Goal: Task Accomplishment & Management: Complete application form

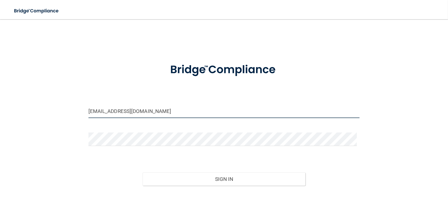
click at [168, 109] on input "newprovidencedentistry@gmail.com" at bounding box center [223, 112] width 271 height 14
type input "[PERSON_NAME][EMAIL_ADDRESS][DOMAIN_NAME]"
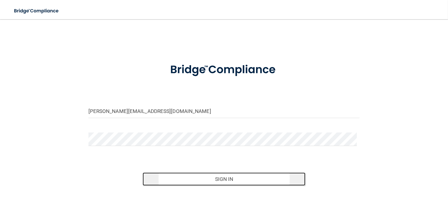
click at [245, 178] on button "Sign In" at bounding box center [223, 179] width 163 height 13
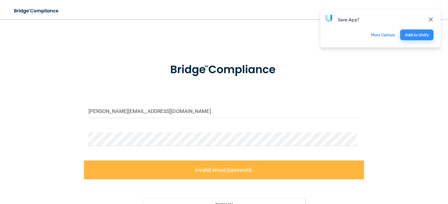
click at [432, 20] on icon "Close Unify notification" at bounding box center [430, 19] width 4 height 4
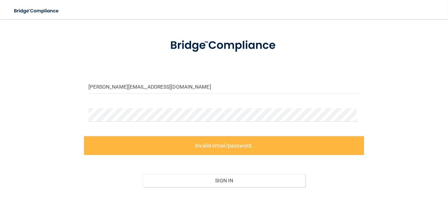
scroll to position [60, 0]
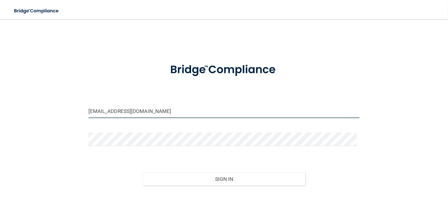
click at [186, 114] on input "newprovidencedentistry@gmail.com" at bounding box center [223, 112] width 271 height 14
type input "[PERSON_NAME][EMAIL_ADDRESS][DOMAIN_NAME]"
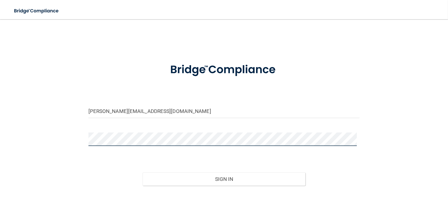
click at [142, 173] on button "Sign In" at bounding box center [223, 179] width 163 height 13
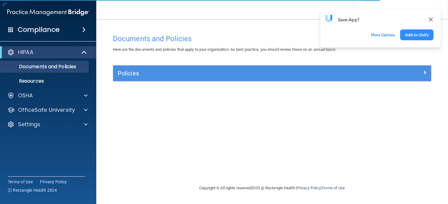
click at [421, 33] on button "Add to Unify" at bounding box center [416, 34] width 33 height 11
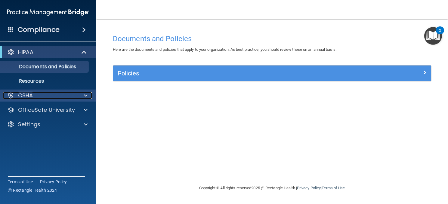
click at [41, 97] on div "OSHA" at bounding box center [40, 95] width 75 height 7
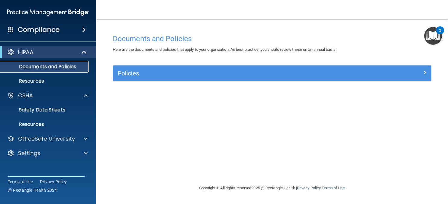
click at [64, 67] on p "Documents and Policies" at bounding box center [45, 67] width 82 height 6
click at [56, 78] on link "Resources" at bounding box center [41, 81] width 95 height 12
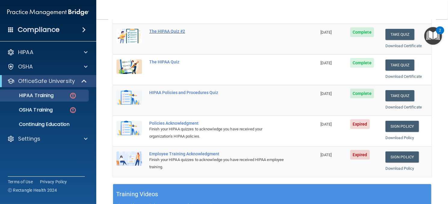
scroll to position [96, 0]
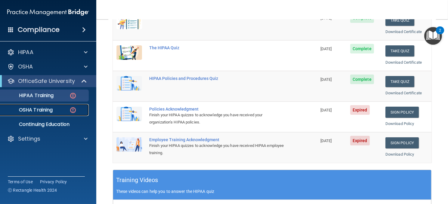
click at [45, 110] on p "OSHA Training" at bounding box center [28, 110] width 49 height 6
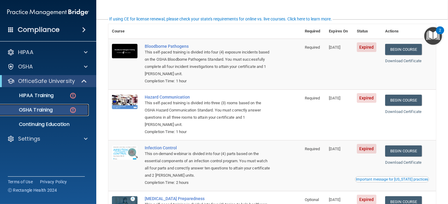
scroll to position [108, 0]
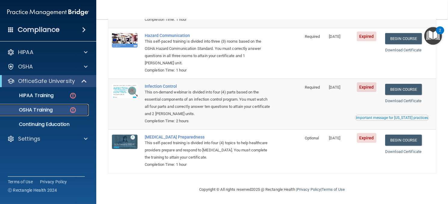
click at [53, 110] on div "OSHA Training" at bounding box center [45, 110] width 82 height 6
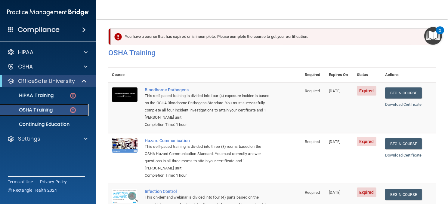
scroll to position [0, 0]
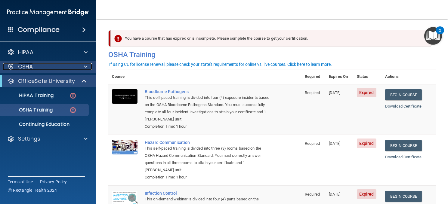
click at [40, 66] on div "OSHA" at bounding box center [40, 66] width 75 height 7
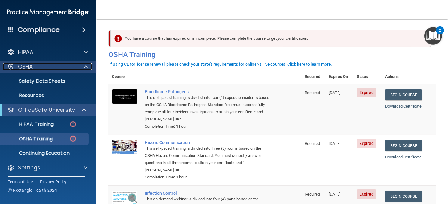
click at [40, 66] on div "OSHA" at bounding box center [40, 66] width 75 height 7
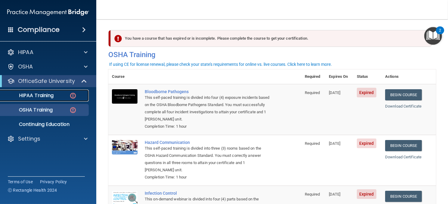
click at [48, 97] on p "HIPAA Training" at bounding box center [29, 96] width 50 height 6
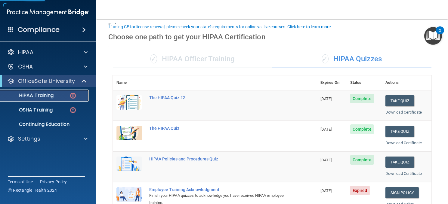
scroll to position [90, 0]
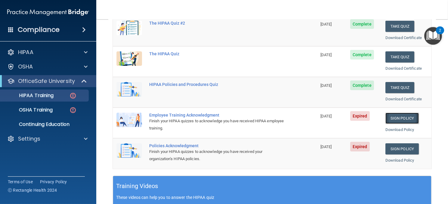
click at [397, 114] on link "Sign Policy" at bounding box center [401, 118] width 33 height 11
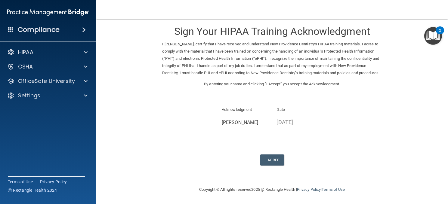
scroll to position [13, 0]
click at [272, 158] on button "I Agree" at bounding box center [272, 160] width 24 height 11
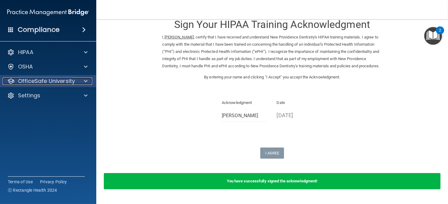
click at [51, 83] on p "OfficeSafe University" at bounding box center [46, 81] width 57 height 7
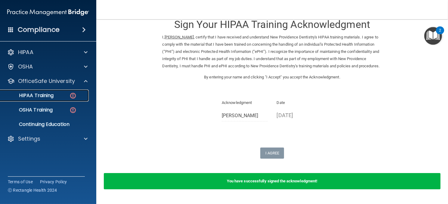
click at [47, 99] on link "HIPAA Training" at bounding box center [41, 96] width 95 height 12
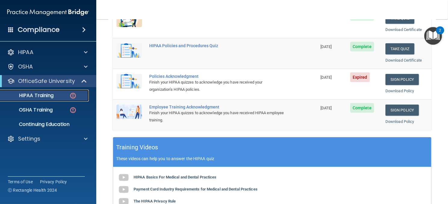
scroll to position [126, 0]
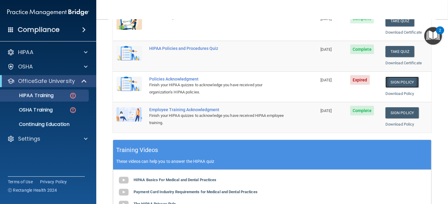
click at [387, 83] on link "Sign Policy" at bounding box center [401, 82] width 33 height 11
click at [51, 114] on link "OSHA Training" at bounding box center [41, 110] width 95 height 12
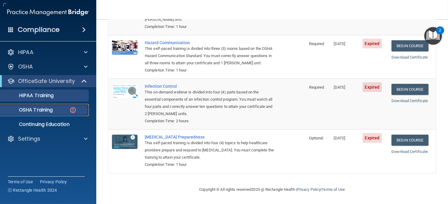
scroll to position [108, 0]
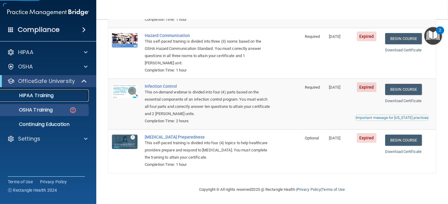
click at [51, 95] on p "HIPAA Training" at bounding box center [29, 96] width 50 height 6
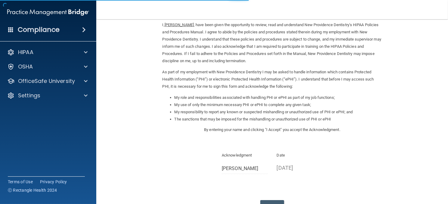
scroll to position [71, 0]
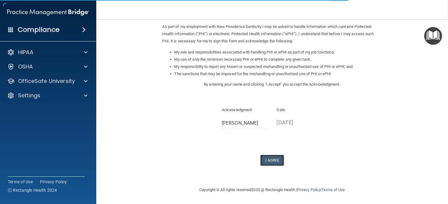
click at [268, 161] on button "I Agree" at bounding box center [272, 160] width 24 height 11
